Goal: Transaction & Acquisition: Purchase product/service

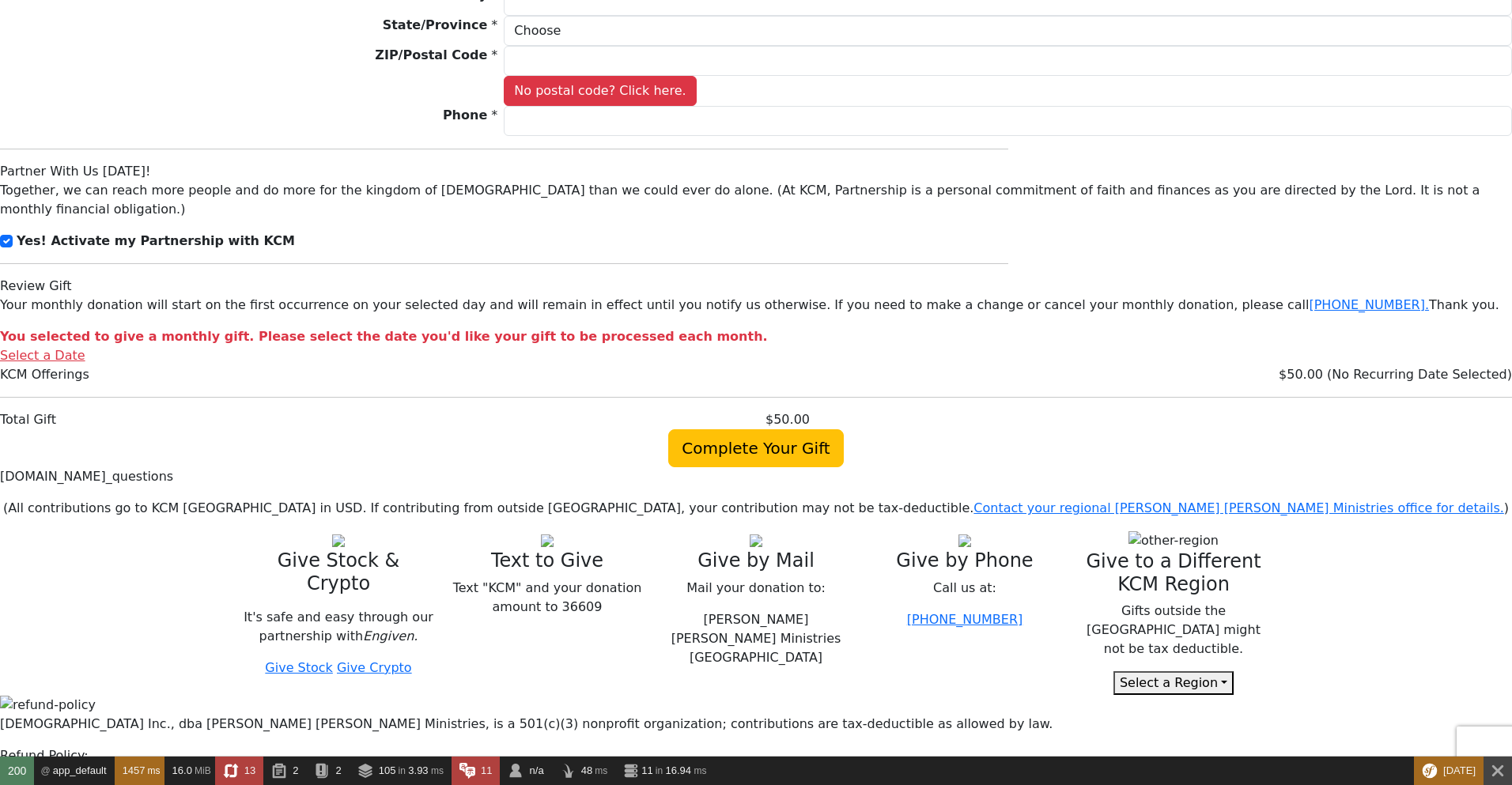
scroll to position [1707, 0]
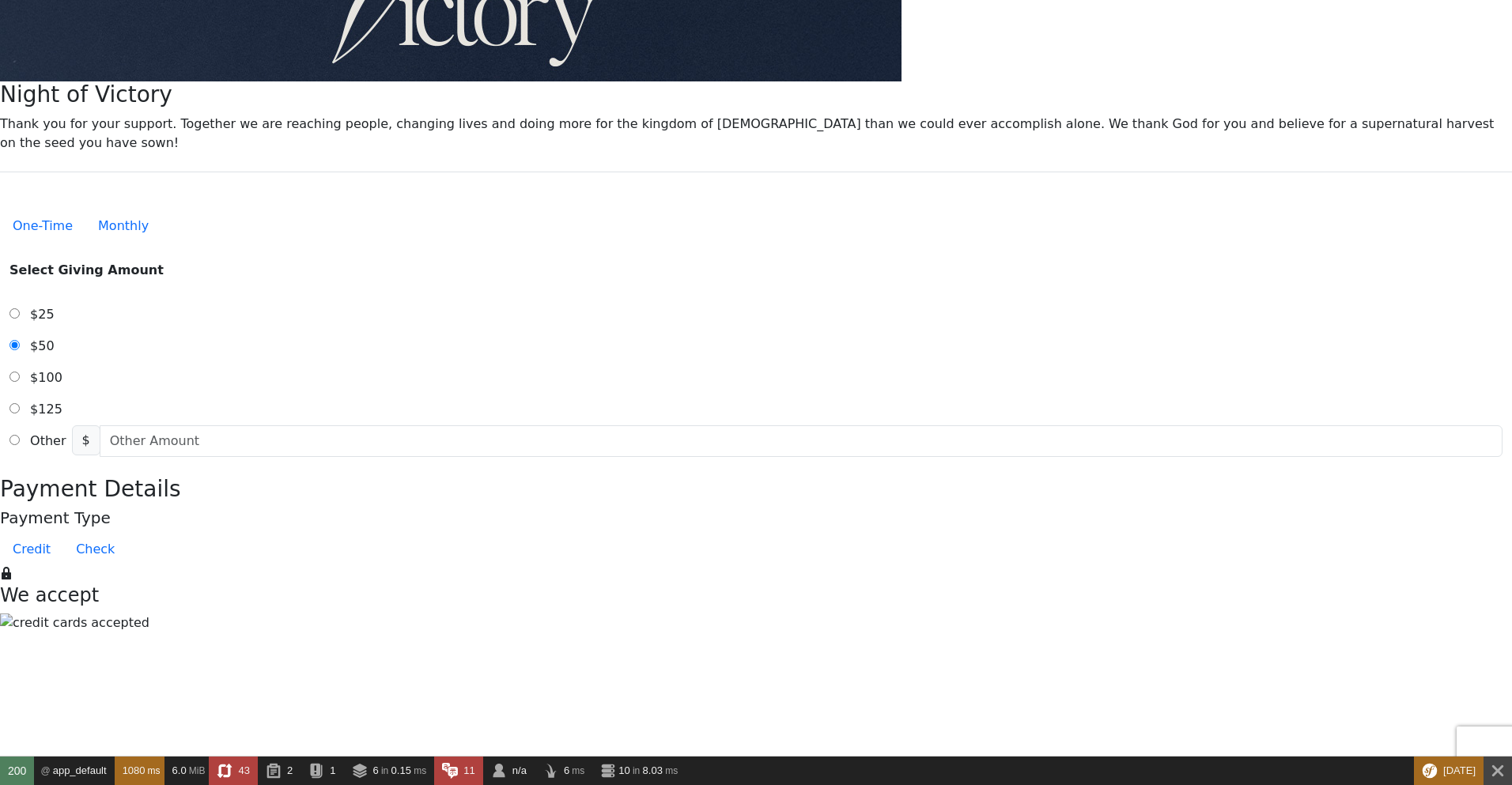
scroll to position [95, 0]
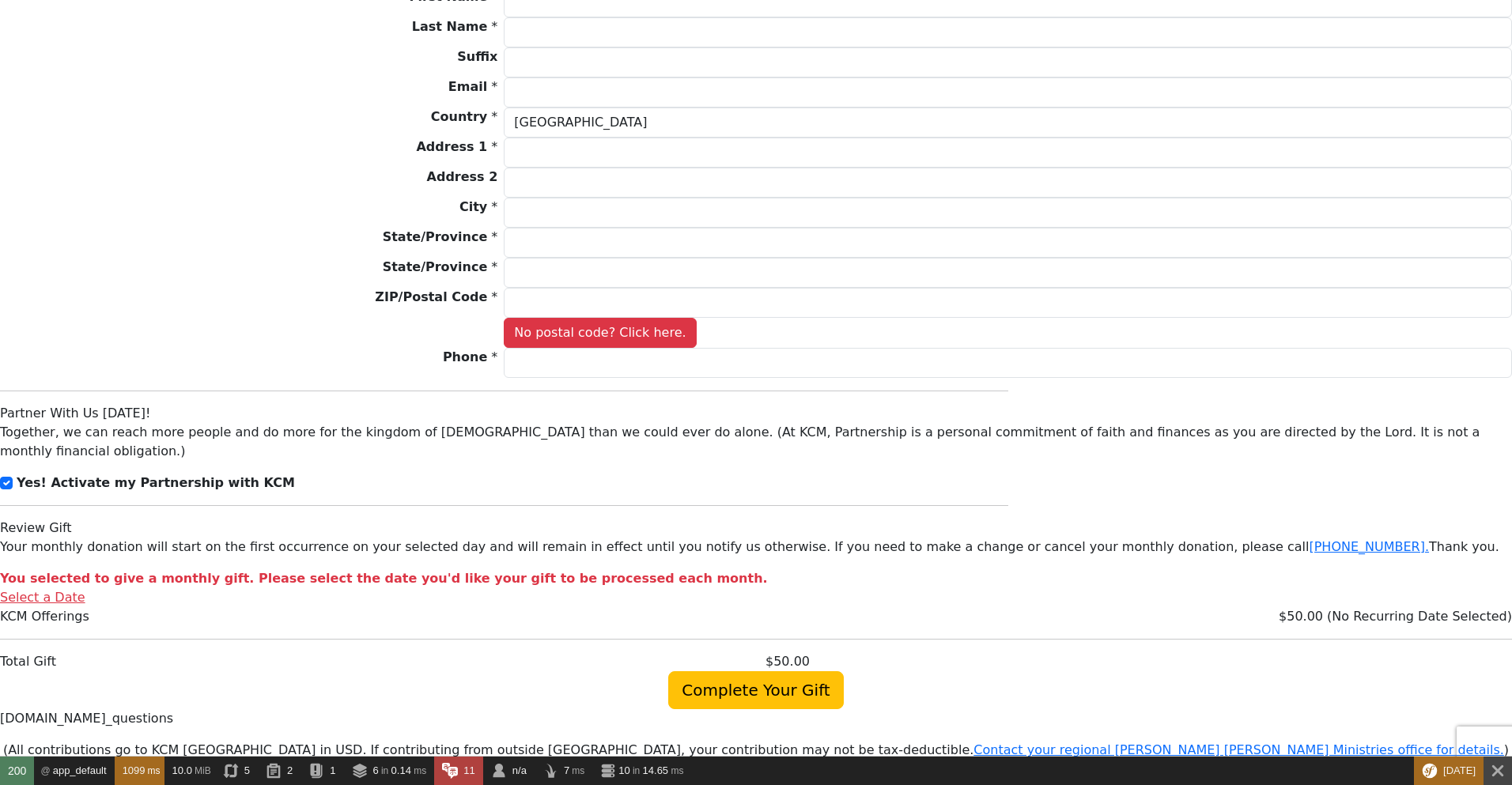
scroll to position [1423, 0]
